Goal: Task Accomplishment & Management: Use online tool/utility

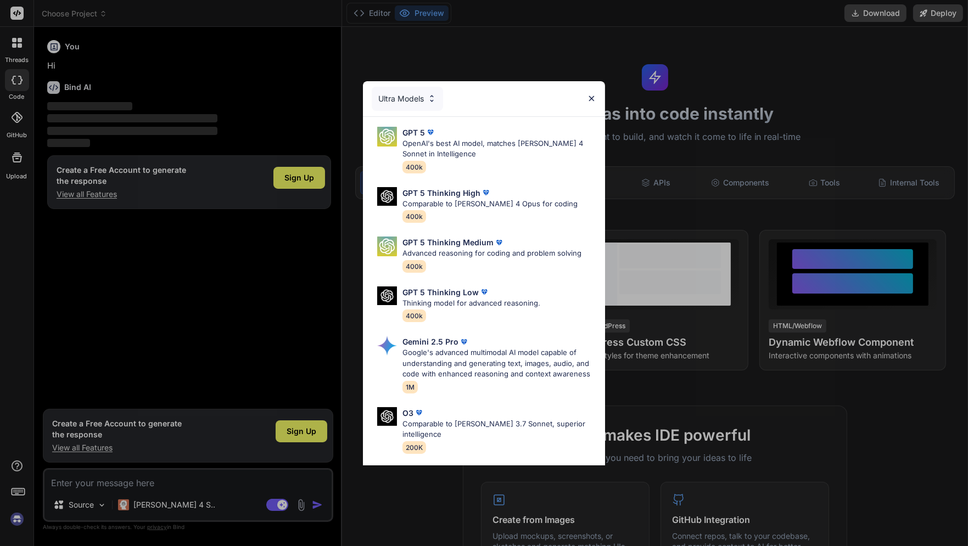
type textarea "x"
click at [594, 93] on div "Ultra Models" at bounding box center [484, 98] width 242 height 35
click at [585, 120] on div "GPT 5 OpenAI's best AI model, matches [PERSON_NAME] 4 Sonnet in Intelligence 40…" at bounding box center [484, 337] width 242 height 440
click at [592, 102] on img at bounding box center [591, 98] width 9 height 9
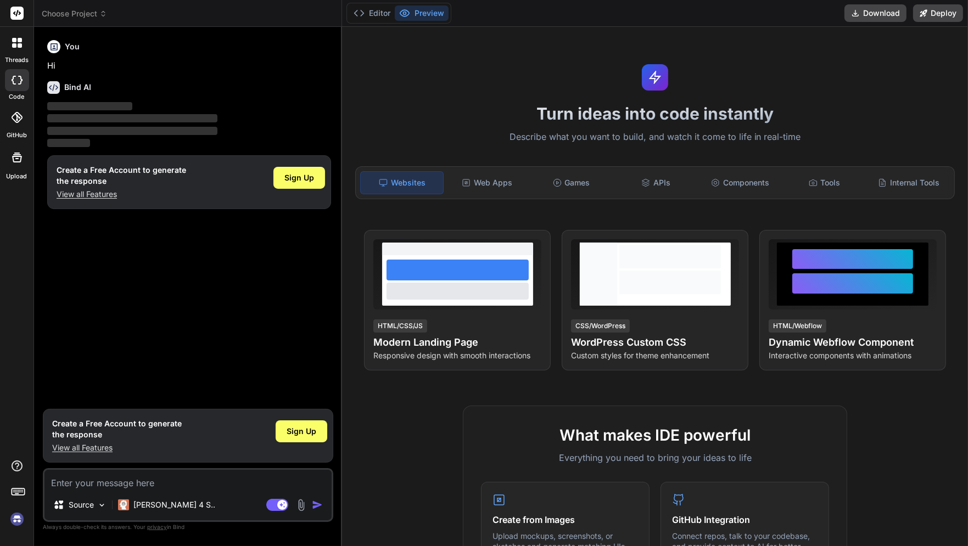
click at [15, 525] on img at bounding box center [17, 519] width 19 height 19
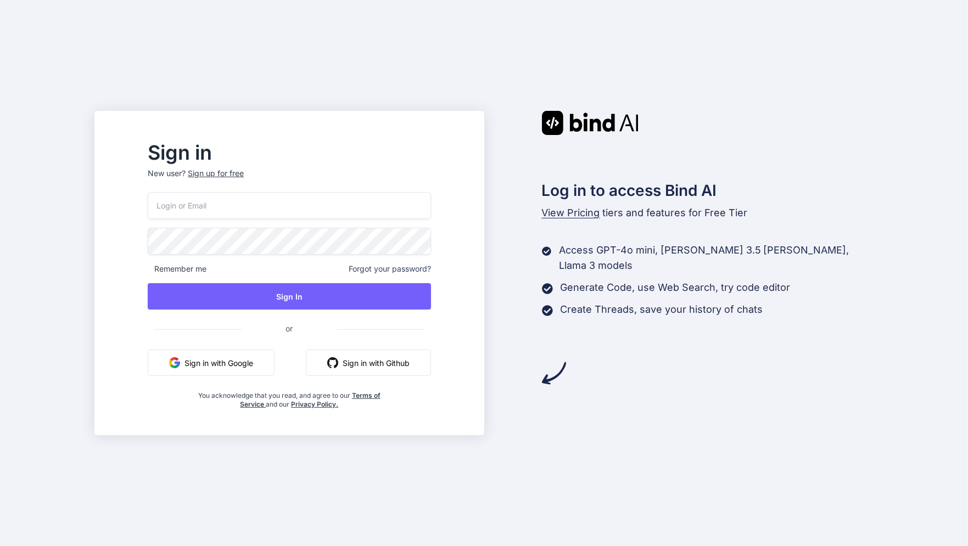
click at [887, 27] on div "Sign in New user? Sign up for free Remember me Forgot your password? Sign In or…" at bounding box center [484, 273] width 968 height 546
click at [425, 206] on div at bounding box center [416, 205] width 16 height 16
type input "cinderfire@protonmail.com"
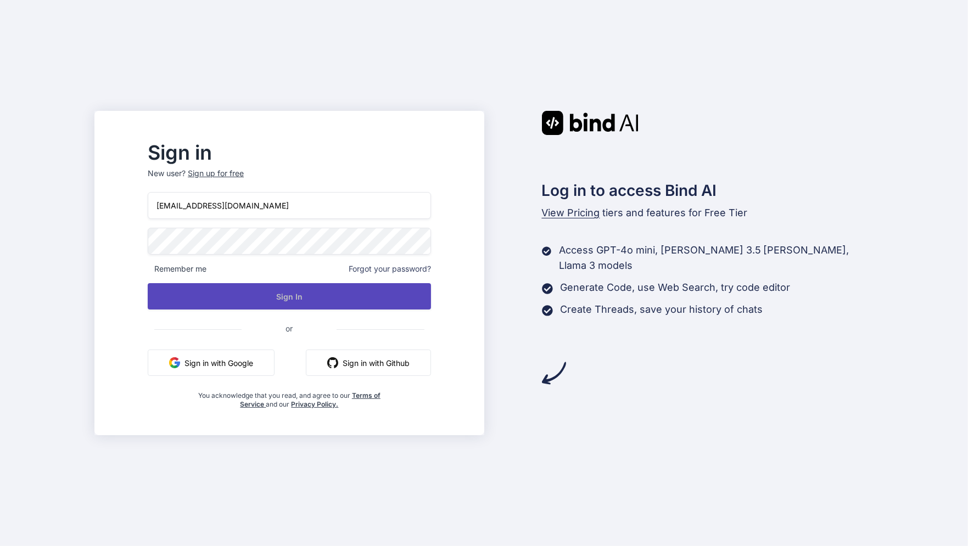
click at [371, 303] on button "Sign In" at bounding box center [289, 296] width 283 height 26
click at [356, 298] on button "Sign In" at bounding box center [289, 296] width 283 height 26
